Goal: Task Accomplishment & Management: Manage account settings

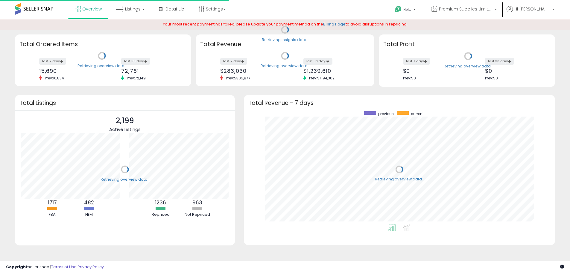
scroll to position [113, 300]
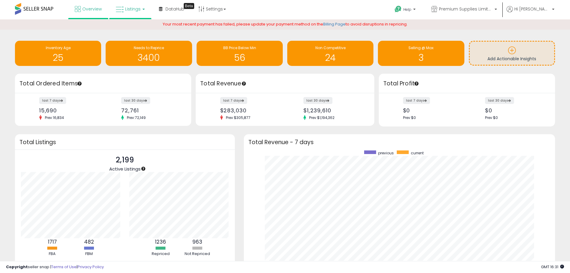
click at [130, 10] on span "Listings" at bounding box center [133, 9] width 16 height 6
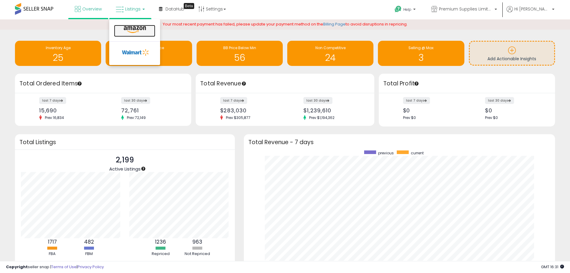
click at [134, 30] on icon at bounding box center [135, 30] width 26 height 8
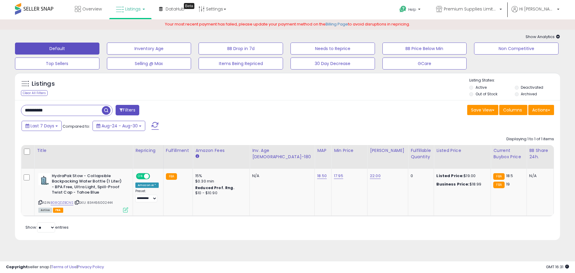
drag, startPoint x: 63, startPoint y: 108, endPoint x: -20, endPoint y: 107, distance: 83.3
click at [0, 107] on html "Unable to login Retrieving listings data.. has not yet accepted the Terms of Us…" at bounding box center [287, 136] width 575 height 273
paste input "text"
type input "**********"
click at [159, 109] on span "button" at bounding box center [158, 110] width 9 height 9
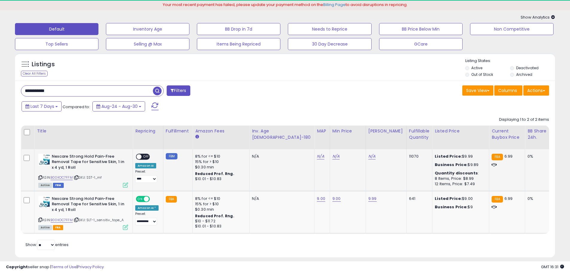
scroll to position [30, 0]
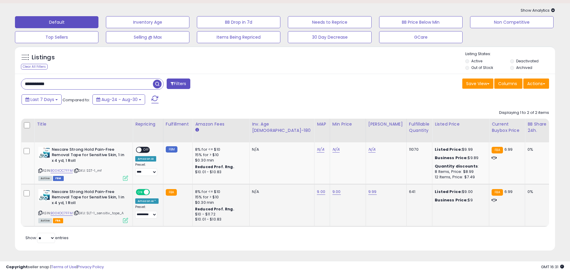
click at [127, 218] on icon at bounding box center [125, 220] width 5 height 5
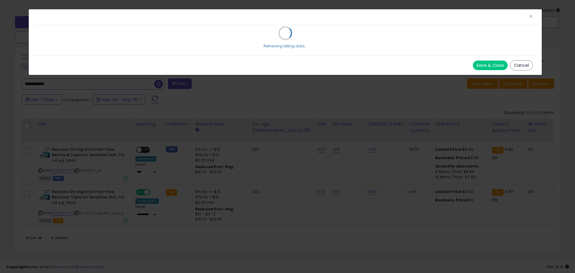
select select "*****"
select select "*******"
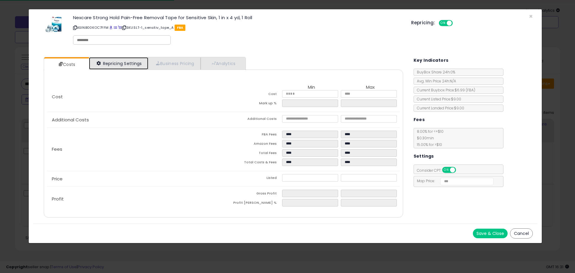
click at [126, 63] on link "Repricing Settings" at bounding box center [118, 63] width 59 height 12
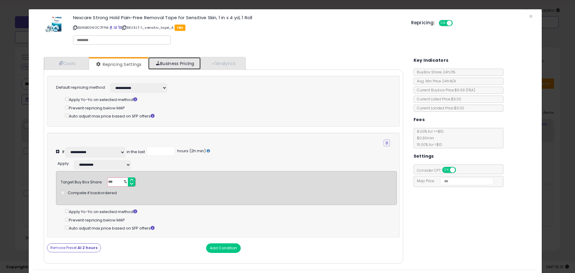
click at [175, 63] on link "Business Pricing" at bounding box center [174, 63] width 52 height 12
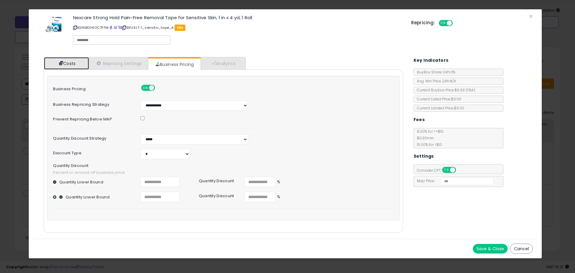
click at [63, 61] on link "Costs" at bounding box center [66, 63] width 45 height 12
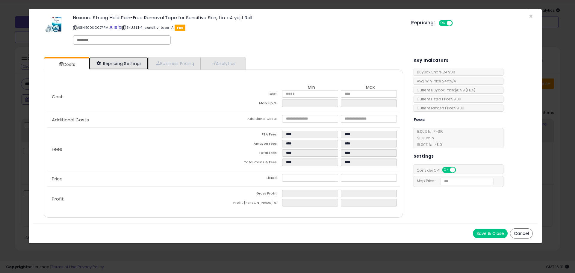
click at [121, 59] on link "Repricing Settings" at bounding box center [118, 63] width 59 height 12
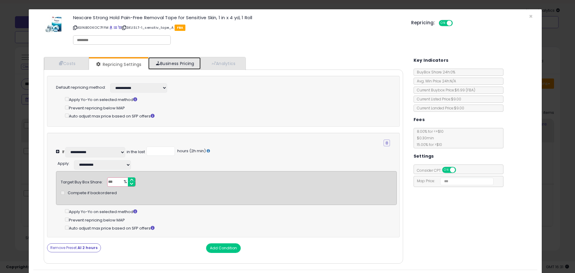
click at [178, 60] on link "Business Pricing" at bounding box center [174, 63] width 52 height 12
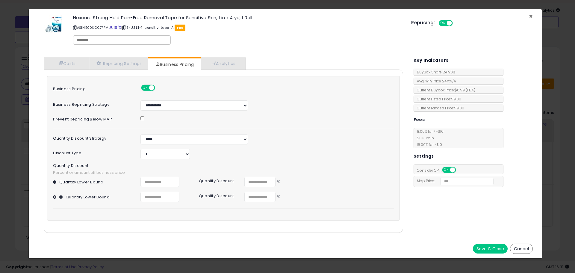
click at [531, 15] on span "×" at bounding box center [531, 16] width 4 height 9
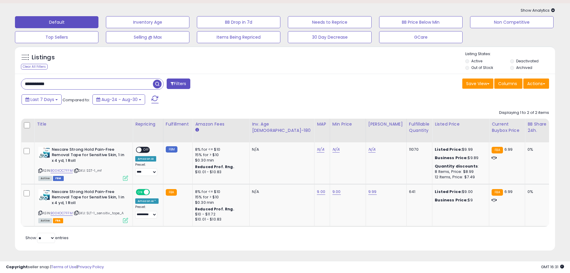
drag, startPoint x: 94, startPoint y: 82, endPoint x: -10, endPoint y: 80, distance: 104.5
click at [0, 80] on html "Unable to login Retrieving listings data.. has not yet accepted the Terms of Us…" at bounding box center [285, 110] width 570 height 273
paste input "text"
type input "**********"
click at [156, 81] on span "button" at bounding box center [157, 84] width 9 height 9
